Goal: Task Accomplishment & Management: Complete application form

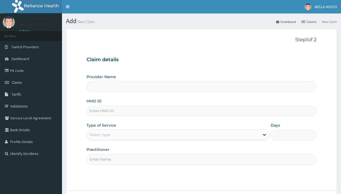
type input "WellaHealth(TELEMEDICINE)"
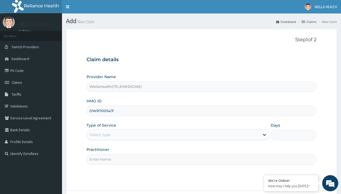
type input "DWP/10054/F"
type input "WellaHealth"
click at [100, 135] on div "Select type" at bounding box center [99, 134] width 21 height 5
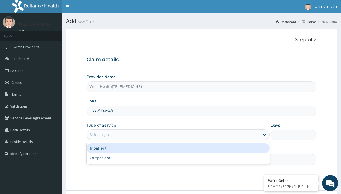
click at [178, 158] on div "Outpatient" at bounding box center [177, 158] width 183 height 10
type input "1"
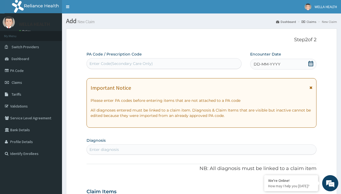
scroll to position [45, 0]
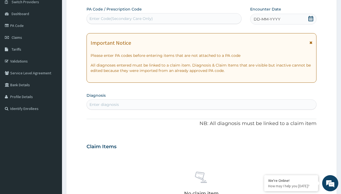
click at [266, 19] on span "DD-MM-YYYY" at bounding box center [267, 18] width 27 height 5
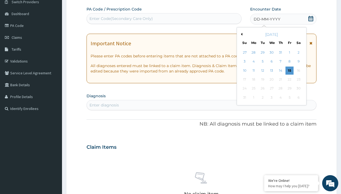
click at [241, 34] on button "Previous Month" at bounding box center [241, 34] width 3 height 3
click at [253, 70] on div "14" at bounding box center [254, 71] width 8 height 8
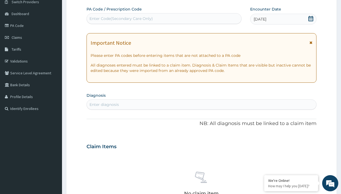
click at [121, 19] on div "Enter Code(Secondary Care Only)" at bounding box center [120, 18] width 63 height 5
type input "PR/990C813C"
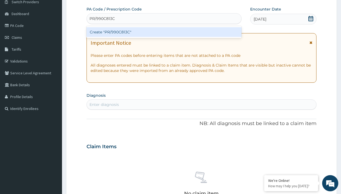
click at [164, 32] on div "Create "PR/990C813C"" at bounding box center [163, 32] width 155 height 10
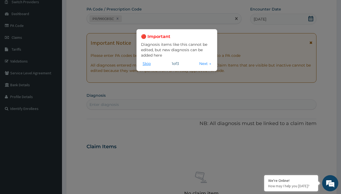
click at [147, 63] on button "Skip" at bounding box center [146, 64] width 11 height 6
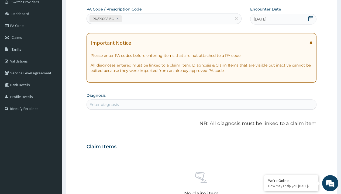
click at [104, 105] on div "Enter diagnosis" at bounding box center [103, 104] width 29 height 5
type input "prescription collected"
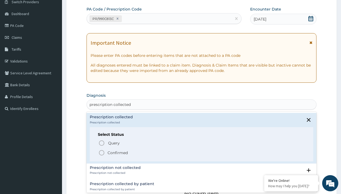
click at [117, 153] on p "Confirmed" at bounding box center [118, 152] width 20 height 5
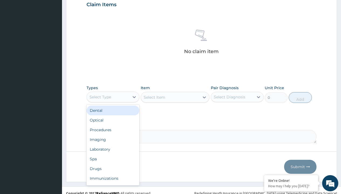
type input "procedures"
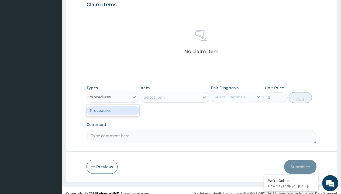
scroll to position [0, 0]
click at [113, 110] on div "Procedures" at bounding box center [112, 111] width 53 height 10
click at [154, 97] on div "Select Item" at bounding box center [155, 97] width 22 height 5
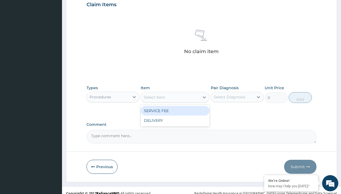
type input "service fee"
click at [175, 110] on div "SERVICE FEE" at bounding box center [175, 111] width 69 height 10
type input "100"
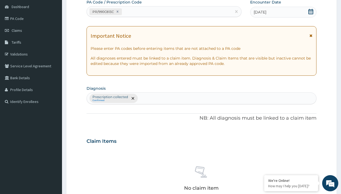
type input "prescription collected"
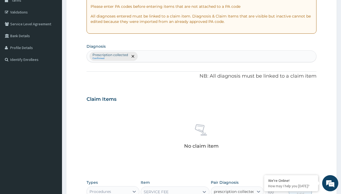
checkbox input "true"
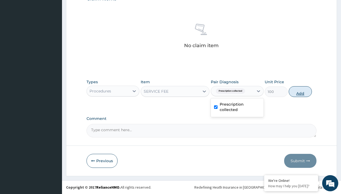
click at [300, 91] on button "Add" at bounding box center [300, 91] width 23 height 11
type input "0"
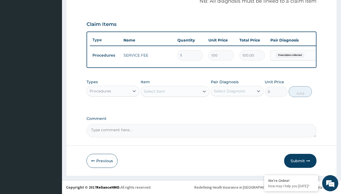
click at [100, 91] on div "Procedures" at bounding box center [100, 90] width 22 height 5
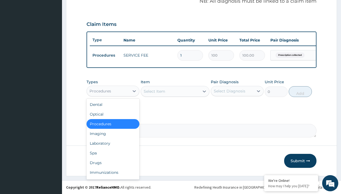
type input "drugs"
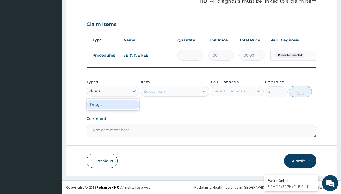
click at [113, 104] on div "Drugs" at bounding box center [112, 105] width 53 height 10
click at [154, 91] on div "Select Item" at bounding box center [175, 91] width 69 height 11
type input "[MEDICAL_DATA] 500mg capsule reichamox/sach"
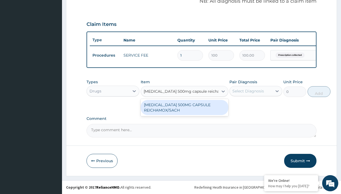
click at [184, 107] on div "[MEDICAL_DATA] 500MG CAPSULE REICHAMOX/SACH" at bounding box center [185, 107] width 88 height 15
type input "247.6999969482422"
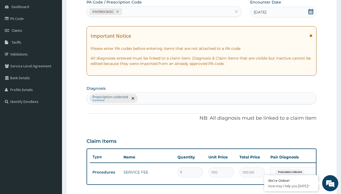
type input "prescription collected"
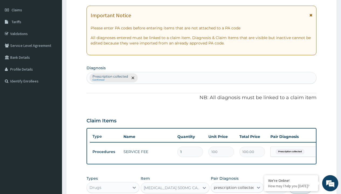
checkbox input "true"
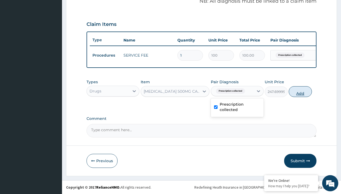
click at [300, 91] on button "Add" at bounding box center [300, 91] width 23 height 11
type input "0"
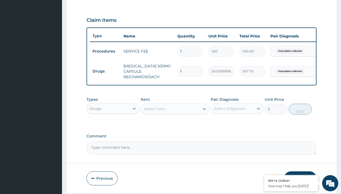
type input "20"
type input "4954.00"
type input "20"
click at [105, 71] on td "Drugs" at bounding box center [105, 71] width 31 height 10
type input "drugs"
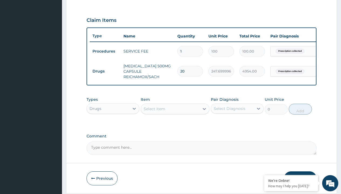
scroll to position [0, 0]
click at [113, 126] on div "Drugs" at bounding box center [112, 122] width 53 height 10
click at [154, 112] on div "Select Item" at bounding box center [155, 108] width 22 height 5
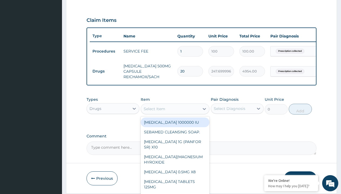
type input "[MEDICAL_DATA] + [MEDICAL_DATA] 20/120 lumartem x24"
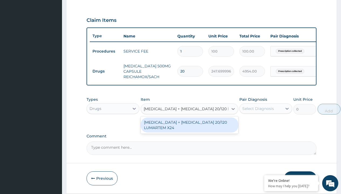
click at [189, 129] on div "[MEDICAL_DATA] + [MEDICAL_DATA] 20/120 LUMARTEM X24" at bounding box center [190, 124] width 98 height 15
type input "121.9000015258789"
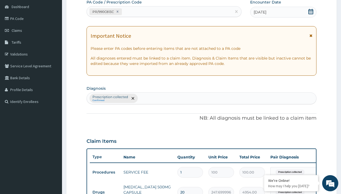
type input "prescription collected"
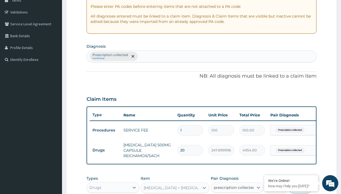
checkbox input "true"
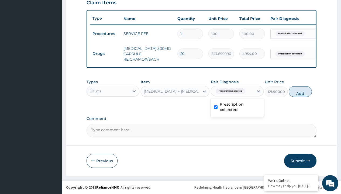
click at [300, 91] on button "Add" at bounding box center [300, 91] width 23 height 11
type input "0"
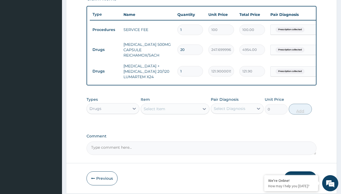
type input "24"
type input "2925.60"
type input "24"
click at [105, 50] on td "Drugs" at bounding box center [105, 50] width 31 height 10
type input "drugs"
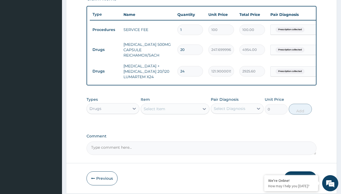
scroll to position [0, 0]
click at [113, 126] on div "Drugs" at bounding box center [112, 122] width 53 height 10
click at [154, 112] on div "Select Item" at bounding box center [155, 108] width 22 height 5
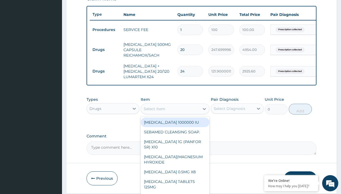
type input "[MEDICAL_DATA] 500mg tablet emzor/sach"
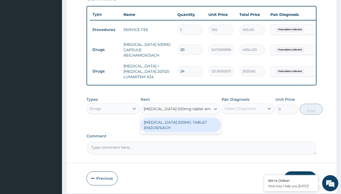
click at [180, 129] on div "[MEDICAL_DATA] 500MG TABLET EMZOR/SACH" at bounding box center [181, 124] width 80 height 15
type input "24"
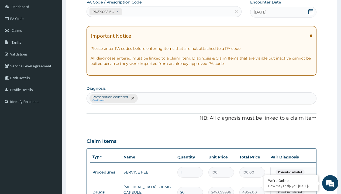
type input "prescription collected"
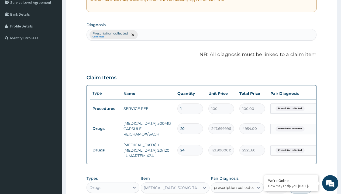
checkbox input "true"
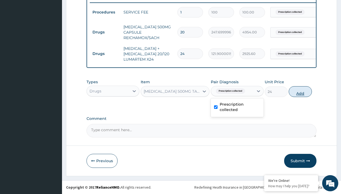
click at [300, 91] on button "Add" at bounding box center [300, 91] width 23 height 11
type input "0"
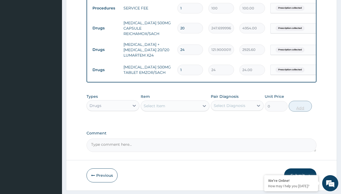
type input "24"
type input "576.00"
type input "24"
click at [105, 28] on td "Drugs" at bounding box center [105, 28] width 31 height 10
type input "drugs"
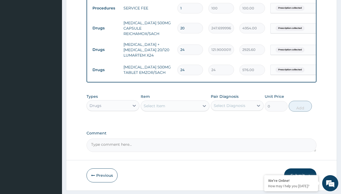
scroll to position [0, 0]
click at [113, 123] on div "Drugs" at bounding box center [112, 119] width 53 height 10
click at [154, 109] on div "Select Item" at bounding box center [155, 105] width 22 height 5
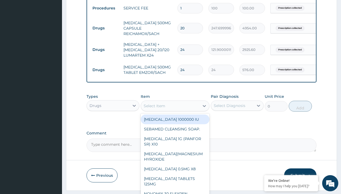
type input "[MEDICAL_DATA] syrup"
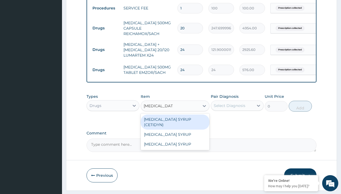
click at [175, 123] on div "[MEDICAL_DATA] SYRUP (CETIDYN)" at bounding box center [175, 122] width 69 height 15
type input "2200"
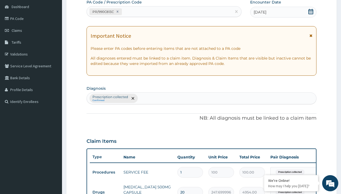
type input "prescription collected"
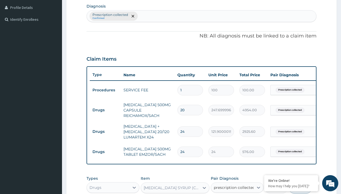
checkbox input "true"
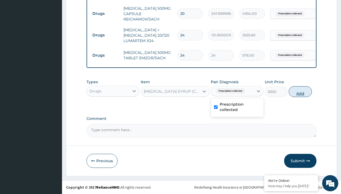
click at [300, 91] on button "Add" at bounding box center [300, 91] width 23 height 11
type input "0"
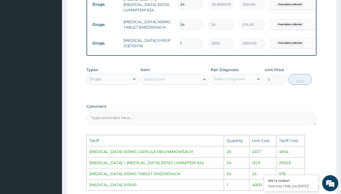
scroll to position [261, 0]
type input "0.00"
click at [162, 82] on div "Select Item" at bounding box center [155, 79] width 22 height 5
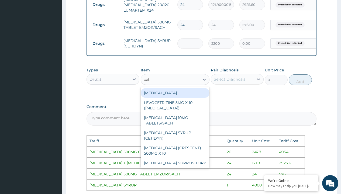
type input "ceti"
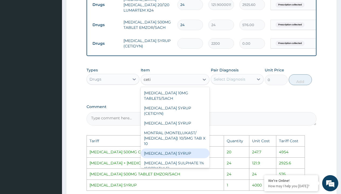
click at [178, 153] on div "[MEDICAL_DATA] SYRUP" at bounding box center [175, 153] width 69 height 10
type input "4000"
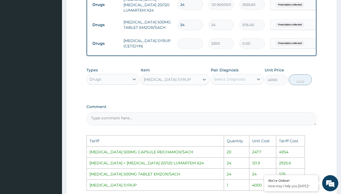
click at [231, 82] on div "Select Diagnosis" at bounding box center [230, 79] width 32 height 5
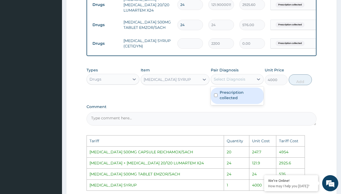
click at [242, 99] on label "Prescription collected" at bounding box center [240, 95] width 41 height 11
checkbox input "true"
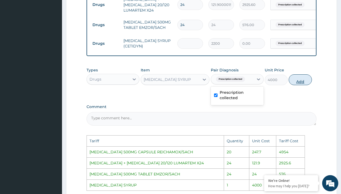
click at [299, 85] on button "Add" at bounding box center [300, 79] width 23 height 11
type input "0"
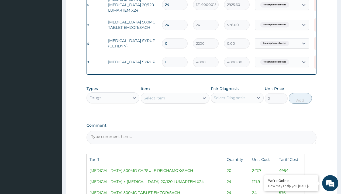
scroll to position [0, 41]
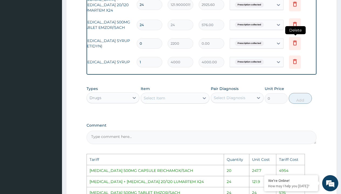
click at [290, 47] on icon at bounding box center [295, 43] width 12 height 13
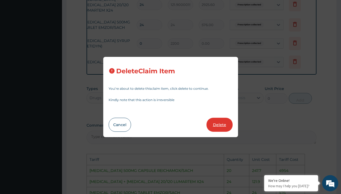
click at [226, 123] on button "Delete" at bounding box center [219, 125] width 26 height 14
type input "1"
type input "4000"
type input "4000.00"
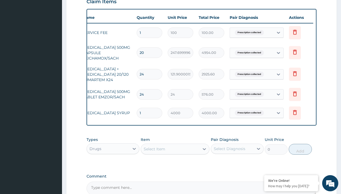
scroll to position [356, 0]
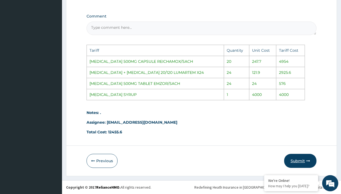
click at [306, 158] on button "Submit" at bounding box center [300, 161] width 32 height 14
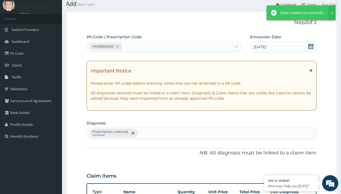
scroll to position [253, 0]
